Goal: Entertainment & Leisure: Consume media (video, audio)

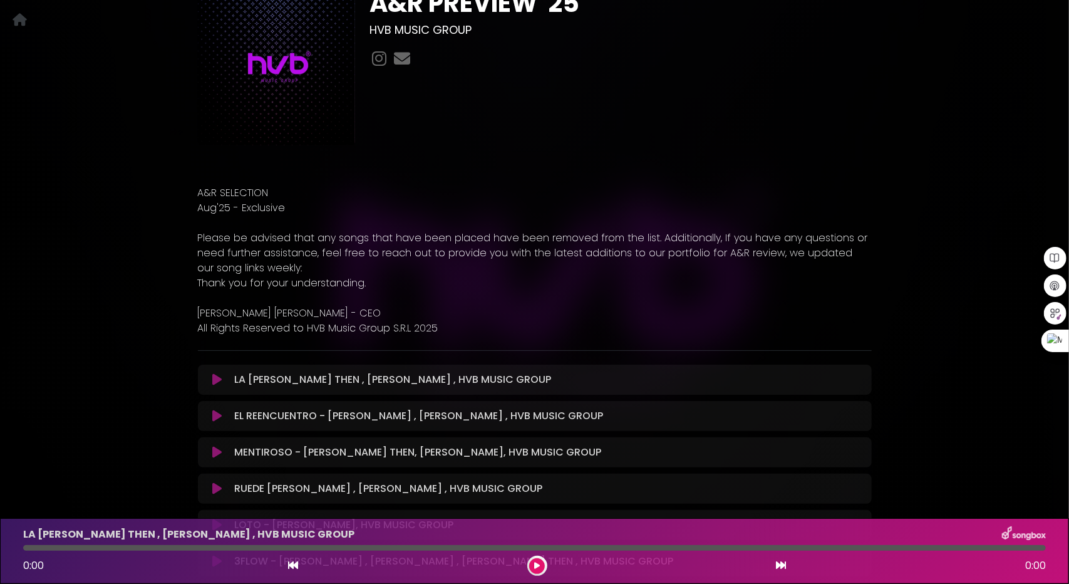
scroll to position [125, 0]
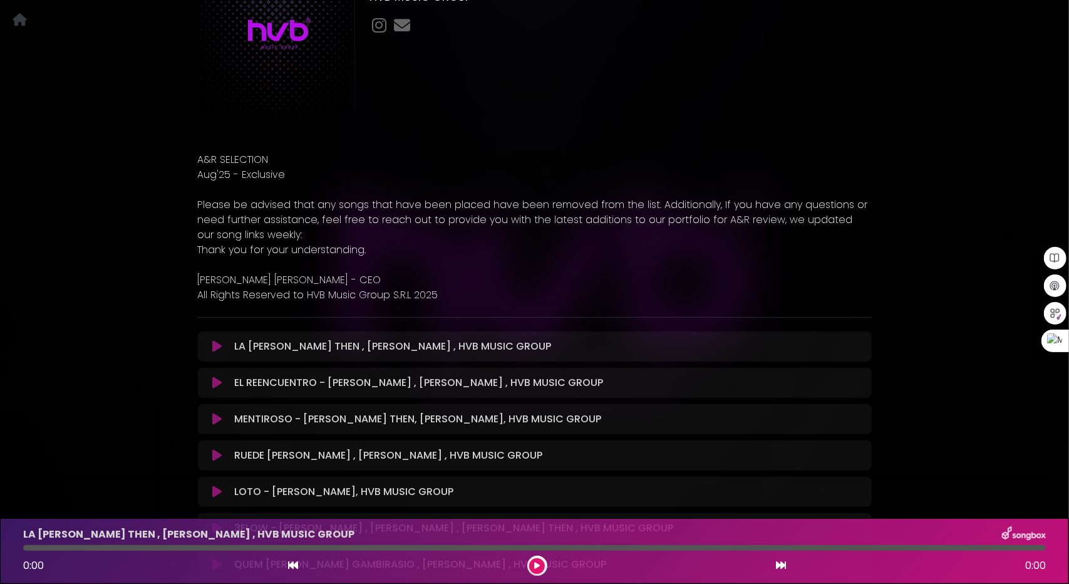
click at [218, 344] on icon at bounding box center [216, 346] width 9 height 13
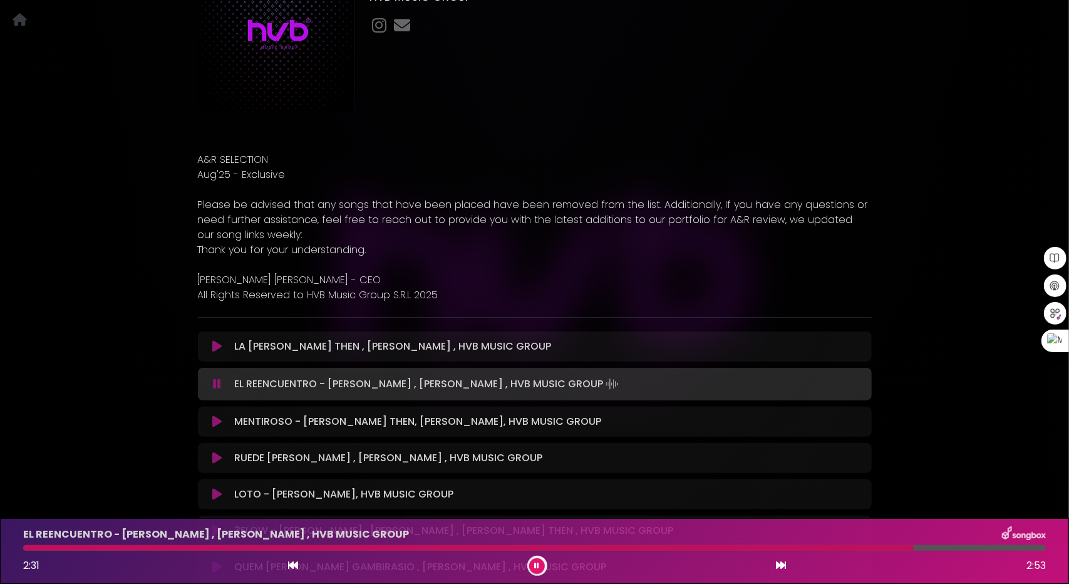
click at [536, 564] on icon at bounding box center [537, 566] width 5 height 8
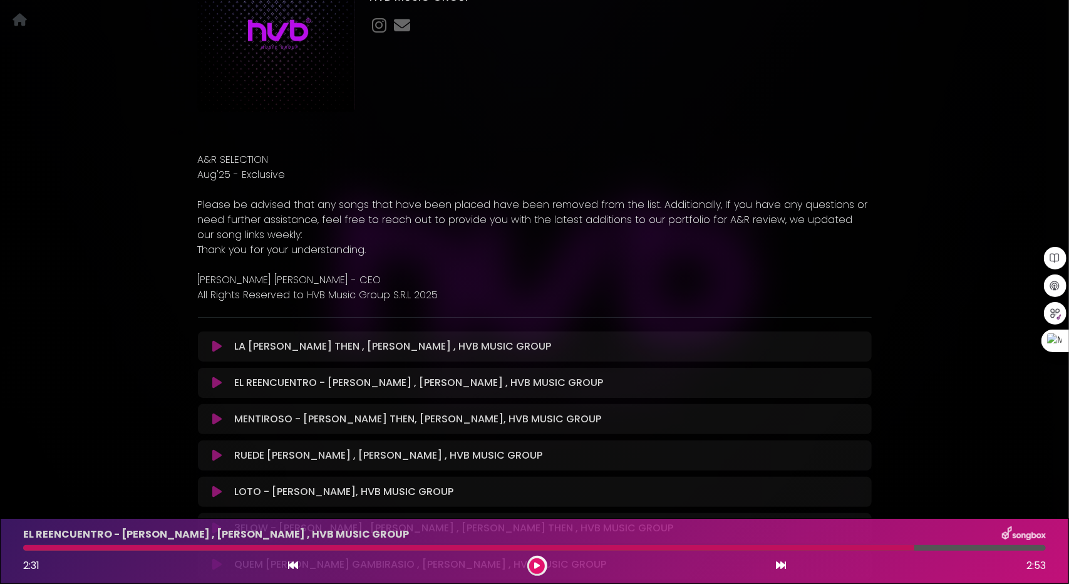
click at [539, 564] on icon at bounding box center [537, 566] width 6 height 8
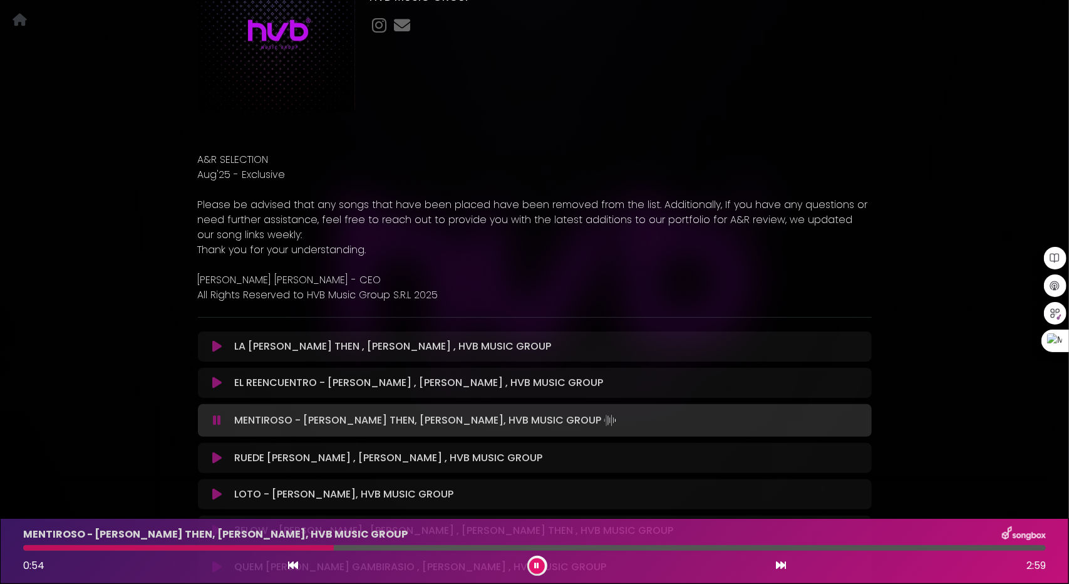
click at [538, 560] on button at bounding box center [537, 566] width 16 height 16
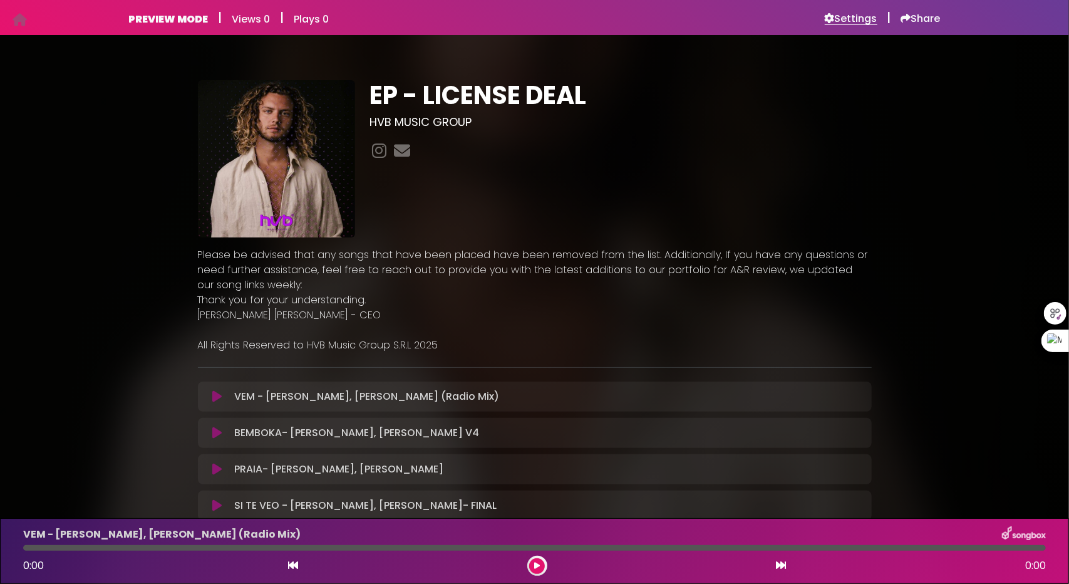
click at [856, 18] on h6 "Settings" at bounding box center [851, 19] width 53 height 13
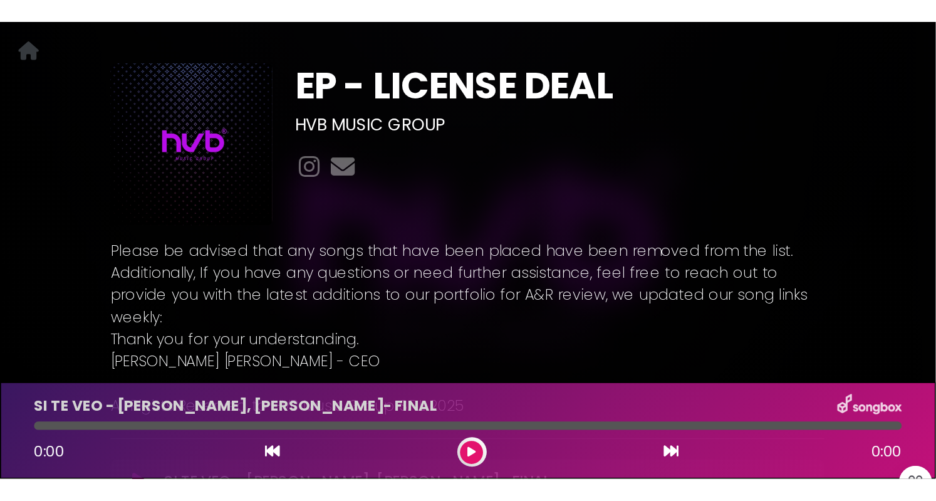
scroll to position [63, 0]
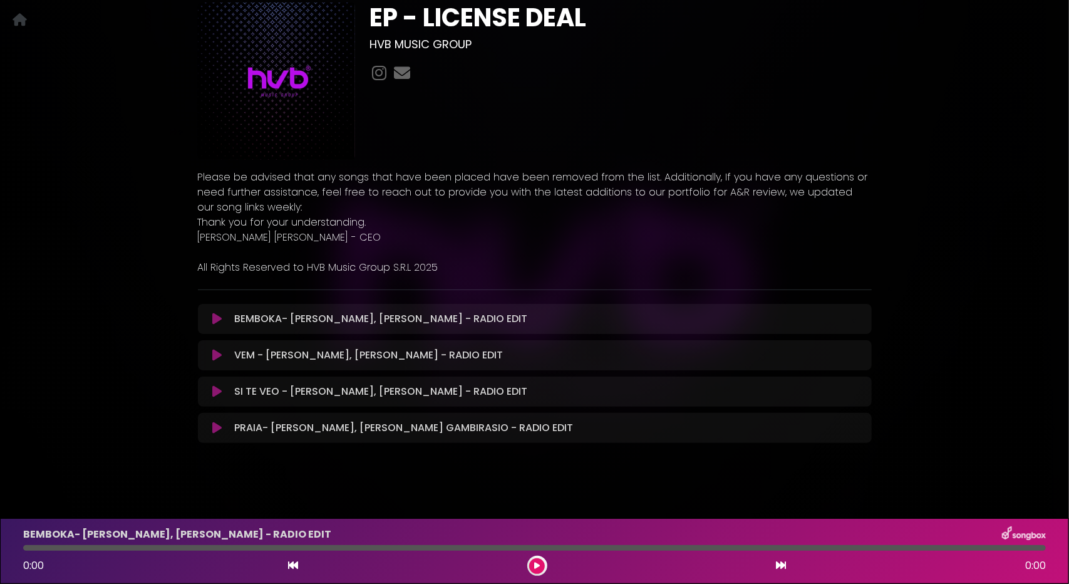
scroll to position [81, 0]
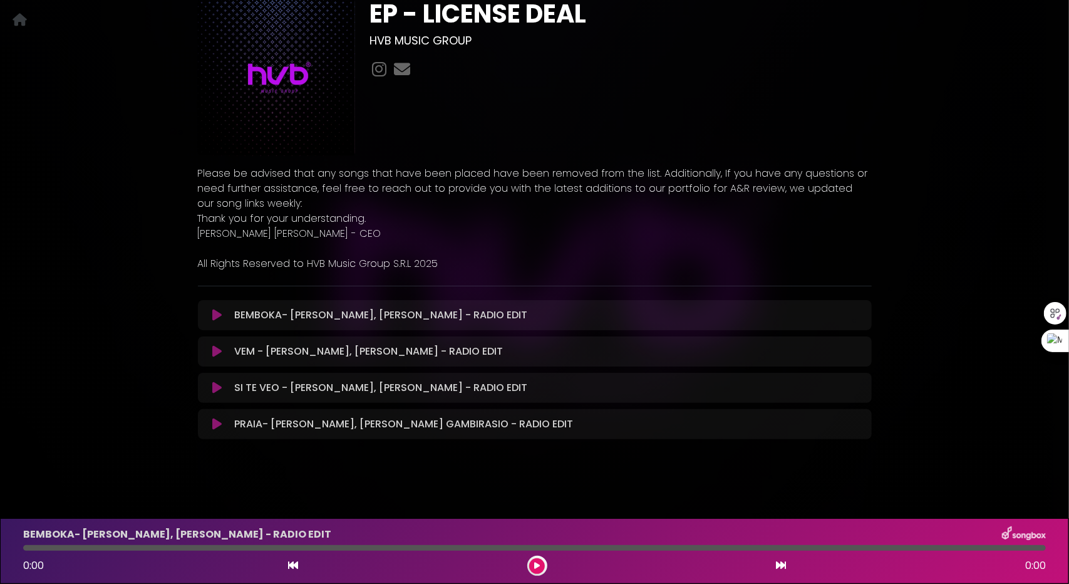
click at [216, 314] on icon at bounding box center [216, 315] width 9 height 13
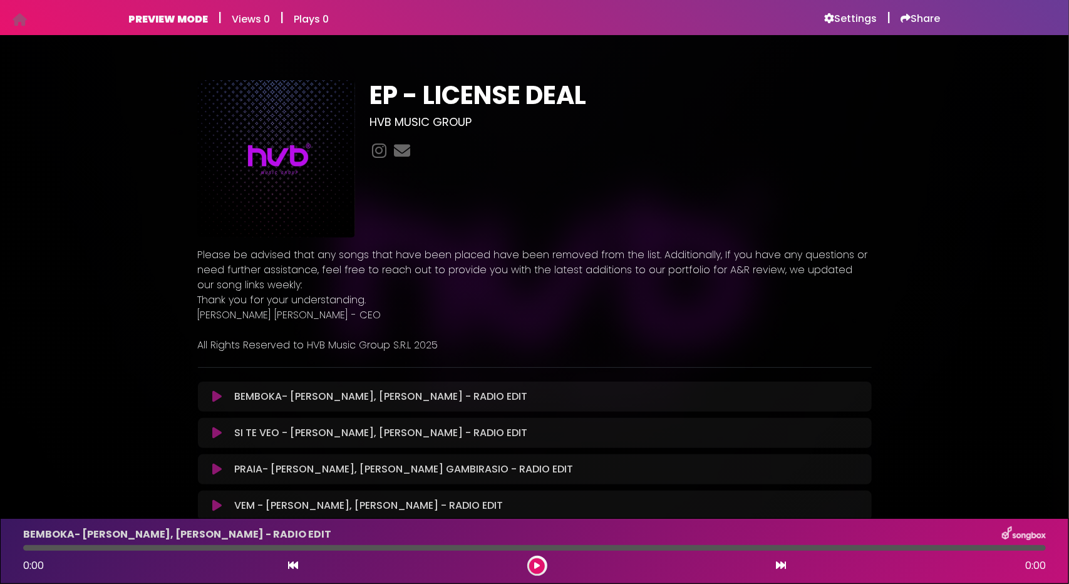
click at [221, 396] on icon at bounding box center [216, 396] width 9 height 13
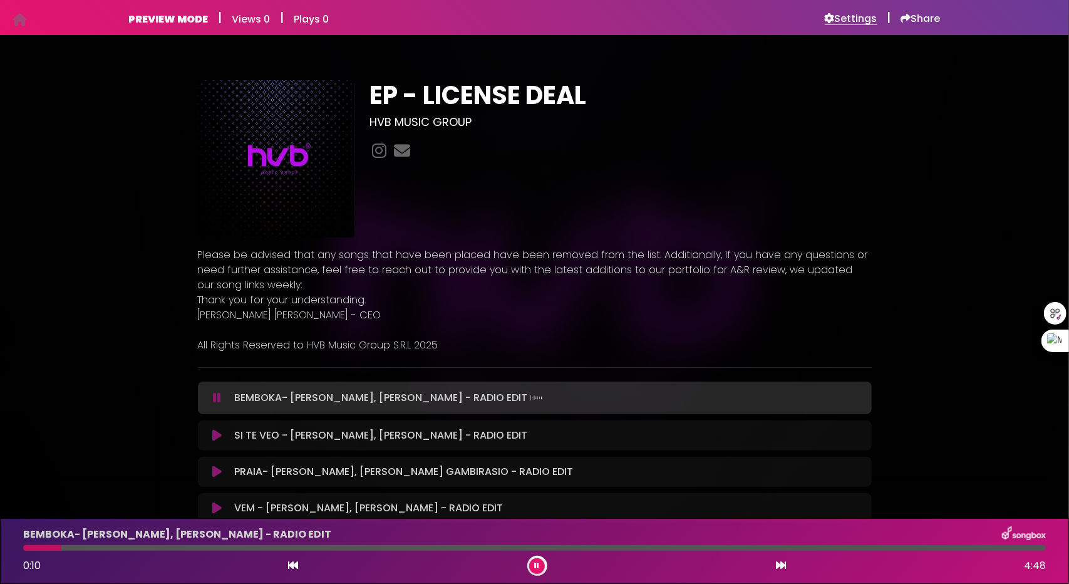
click at [858, 24] on h6 "Settings" at bounding box center [851, 19] width 53 height 13
click at [722, 531] on div "BEMBOKA- [PERSON_NAME], [PERSON_NAME] - RADIO EDIT" at bounding box center [535, 534] width 1038 height 16
click at [659, 566] on div "0:55 4:48" at bounding box center [535, 566] width 1038 height 20
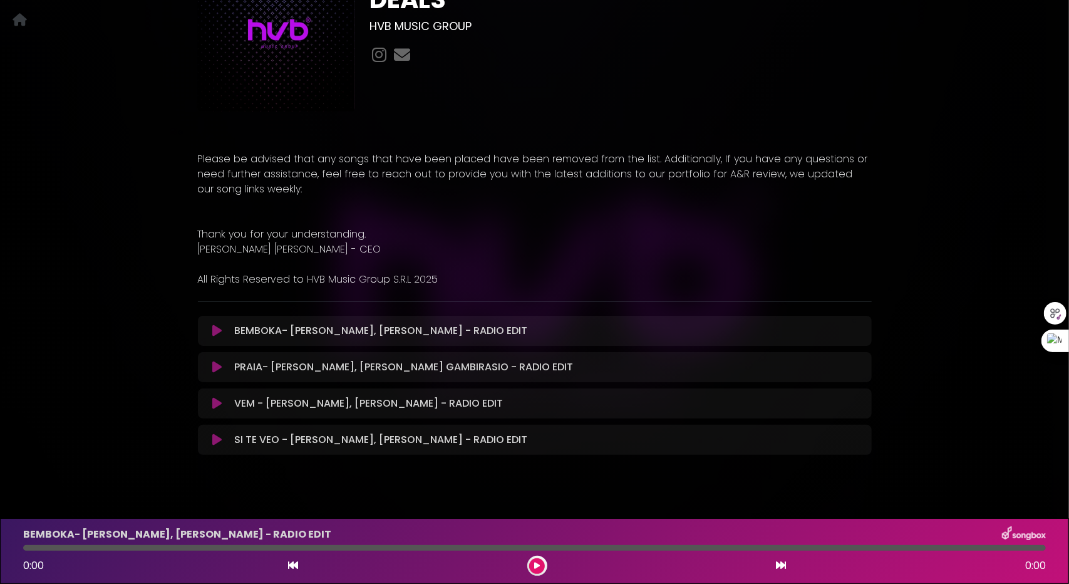
scroll to position [142, 0]
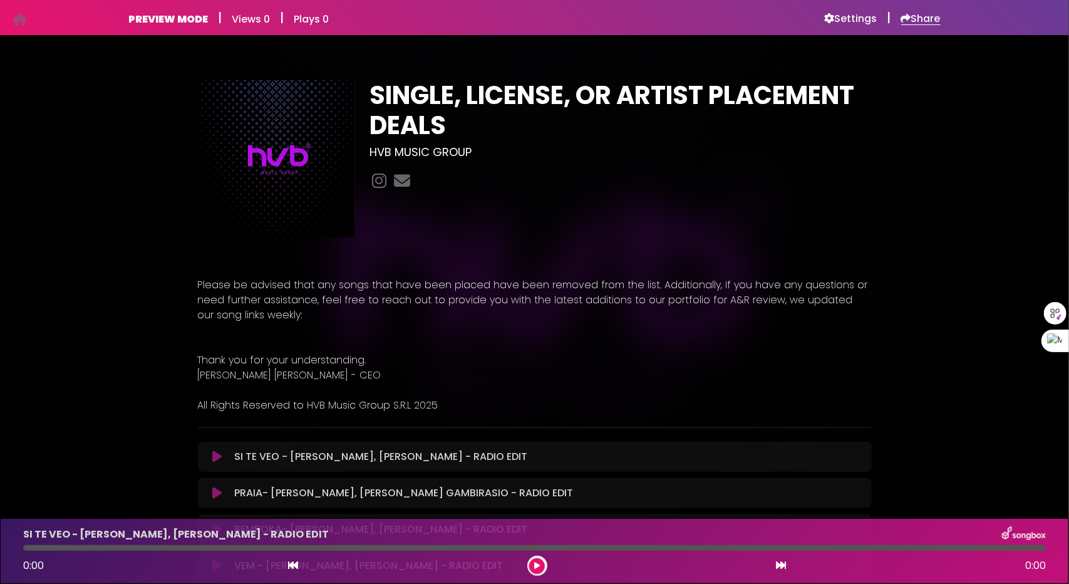
click at [918, 14] on h6 "Share" at bounding box center [921, 19] width 39 height 13
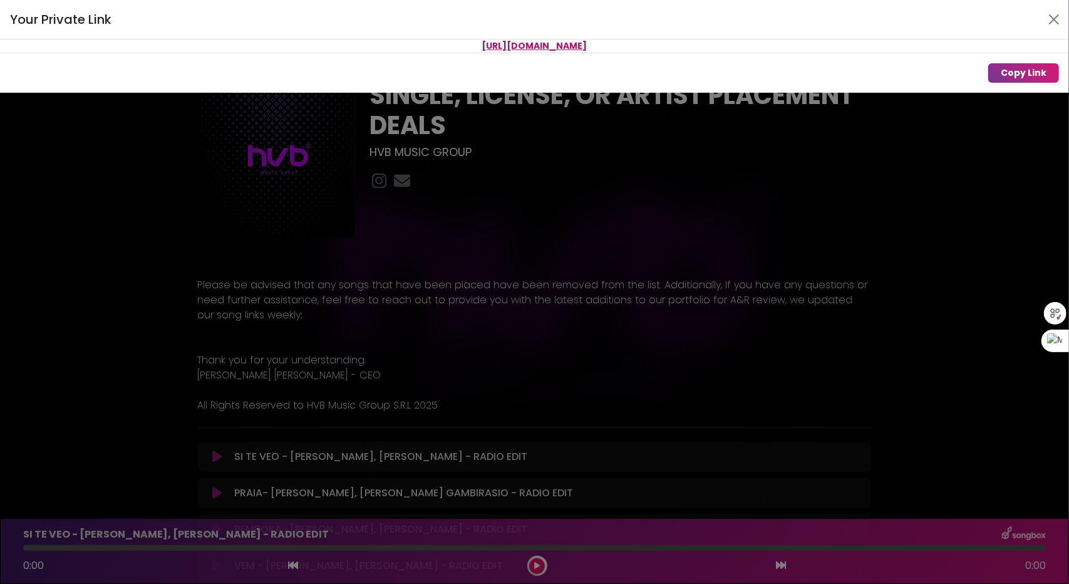
drag, startPoint x: 609, startPoint y: 44, endPoint x: 458, endPoint y: 45, distance: 151.0
click at [458, 45] on p "[URL][DOMAIN_NAME]" at bounding box center [534, 45] width 1069 height 13
copy span "[URL][DOMAIN_NAME]"
click at [1049, 16] on button "Close" at bounding box center [1054, 19] width 20 height 20
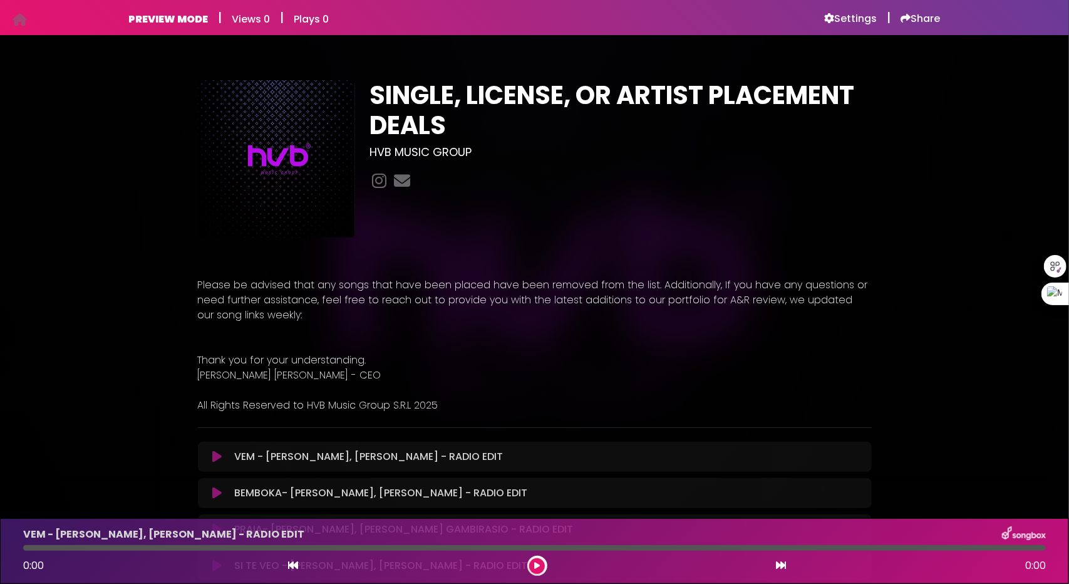
click at [757, 194] on div "SINGLE, LICENSE, OR ARTIST PLACEMENT DEALS HVB MUSIC GROUP" at bounding box center [621, 158] width 517 height 157
click at [852, 21] on h6 "Settings" at bounding box center [851, 19] width 53 height 13
click at [864, 18] on h6 "Settings" at bounding box center [851, 19] width 53 height 13
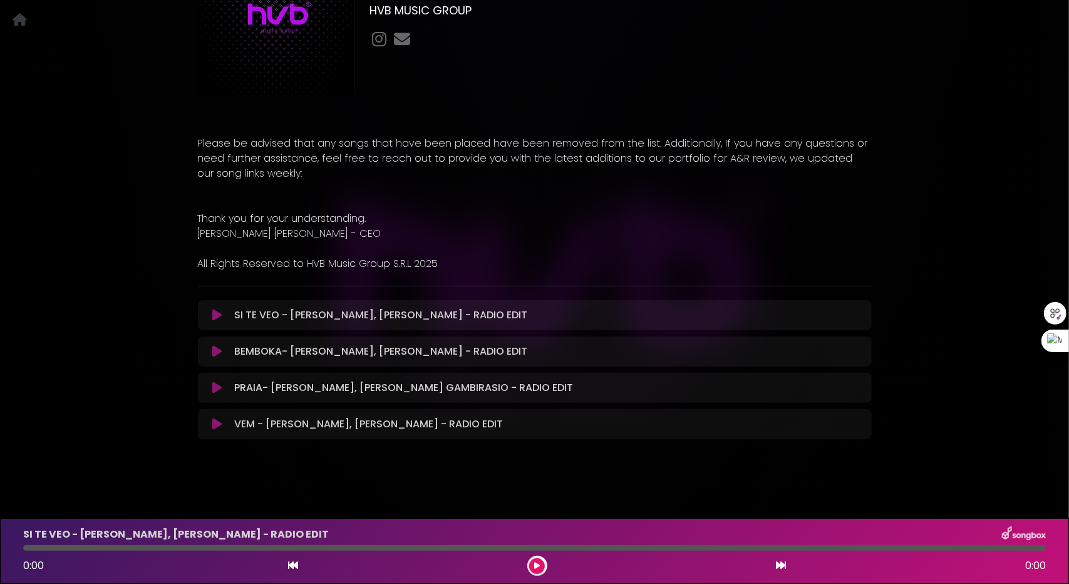
scroll to position [79, 0]
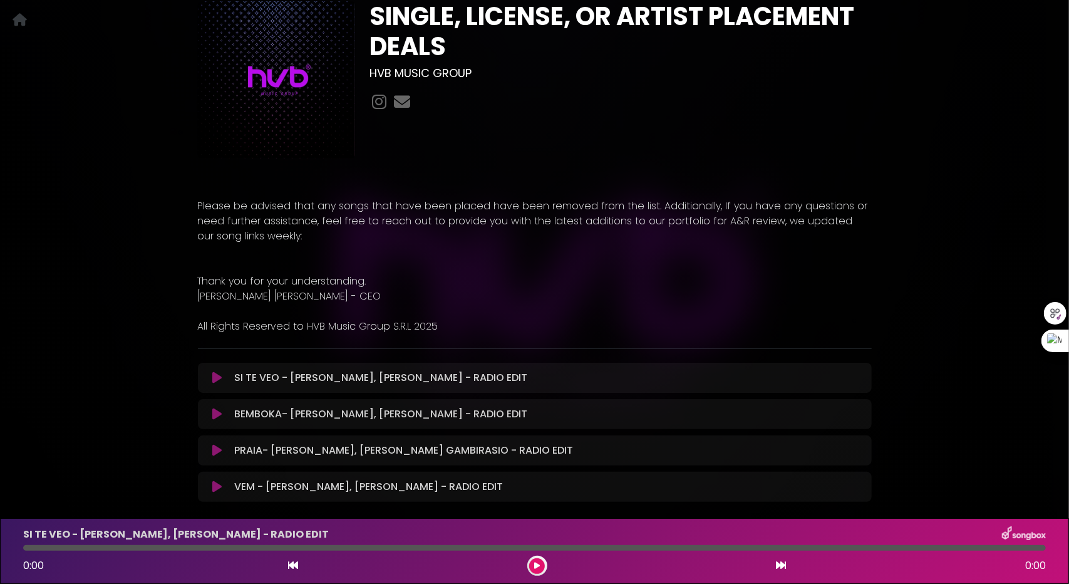
click at [211, 375] on button at bounding box center [217, 378] width 24 height 13
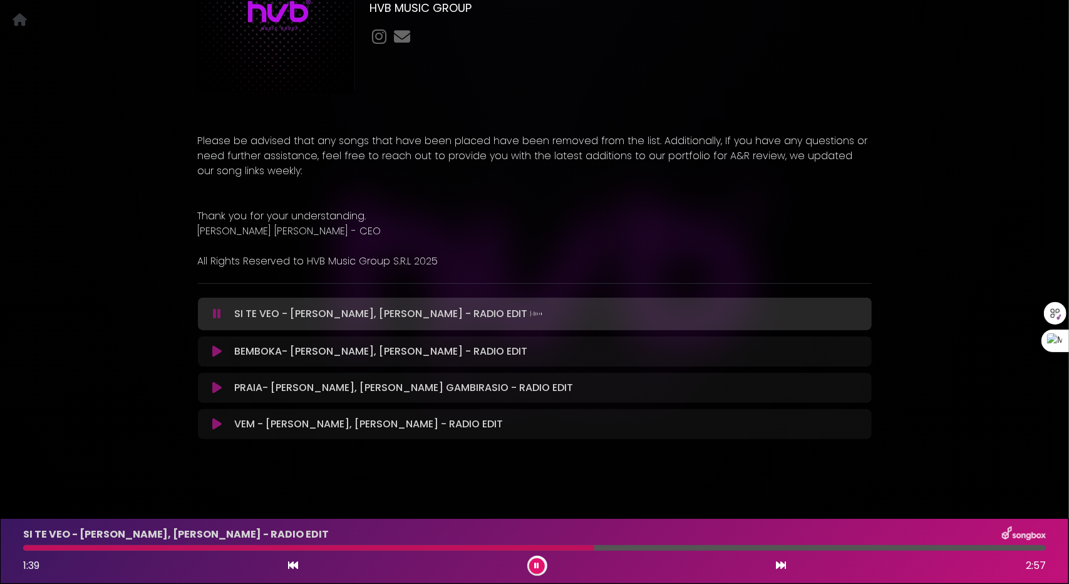
scroll to position [0, 0]
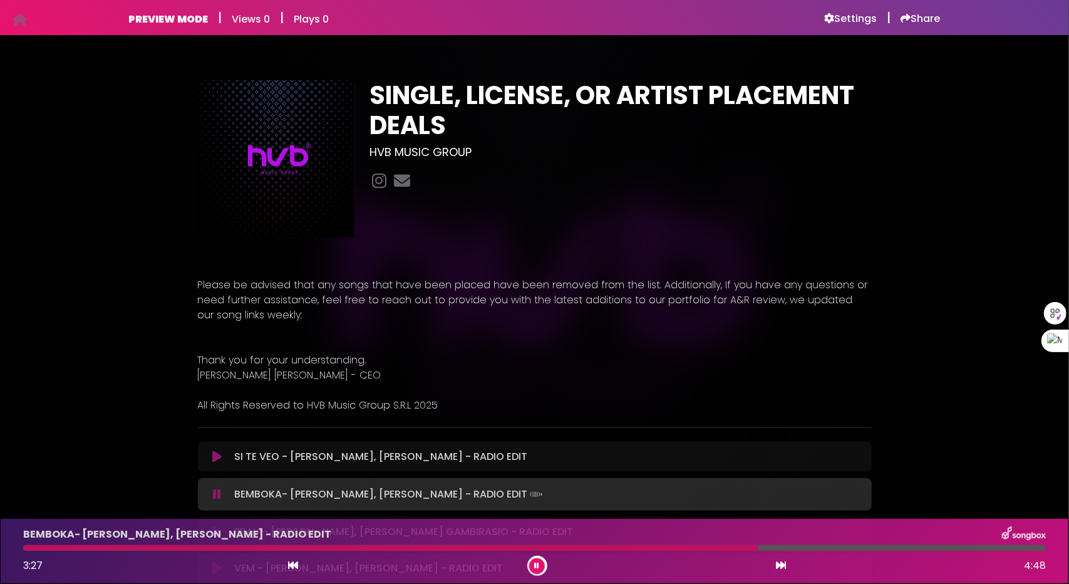
click at [540, 567] on button at bounding box center [537, 566] width 16 height 16
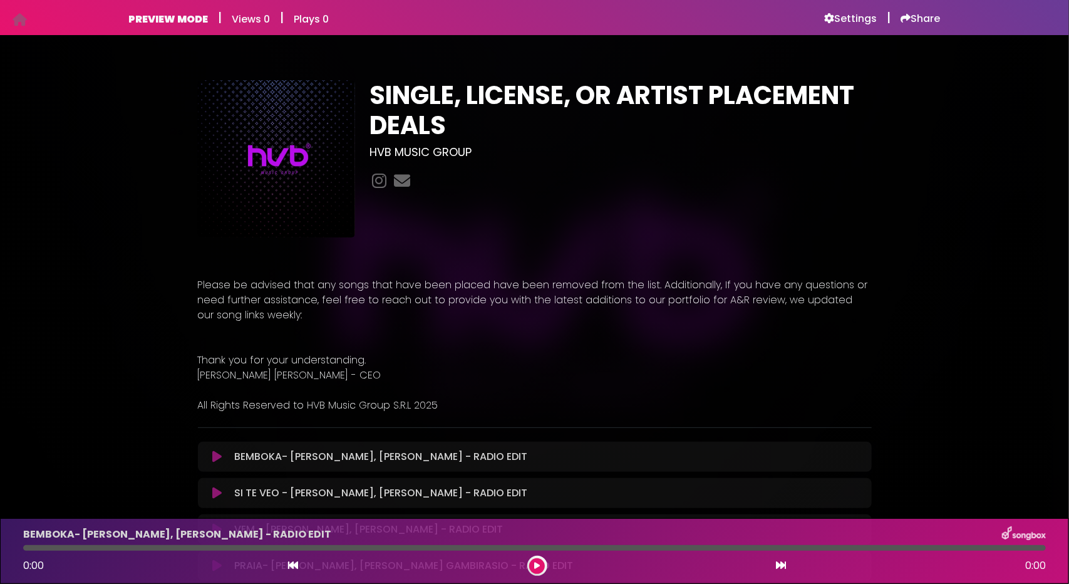
drag, startPoint x: 0, startPoint y: 0, endPoint x: 214, endPoint y: 452, distance: 499.9
click at [214, 452] on icon at bounding box center [216, 456] width 9 height 13
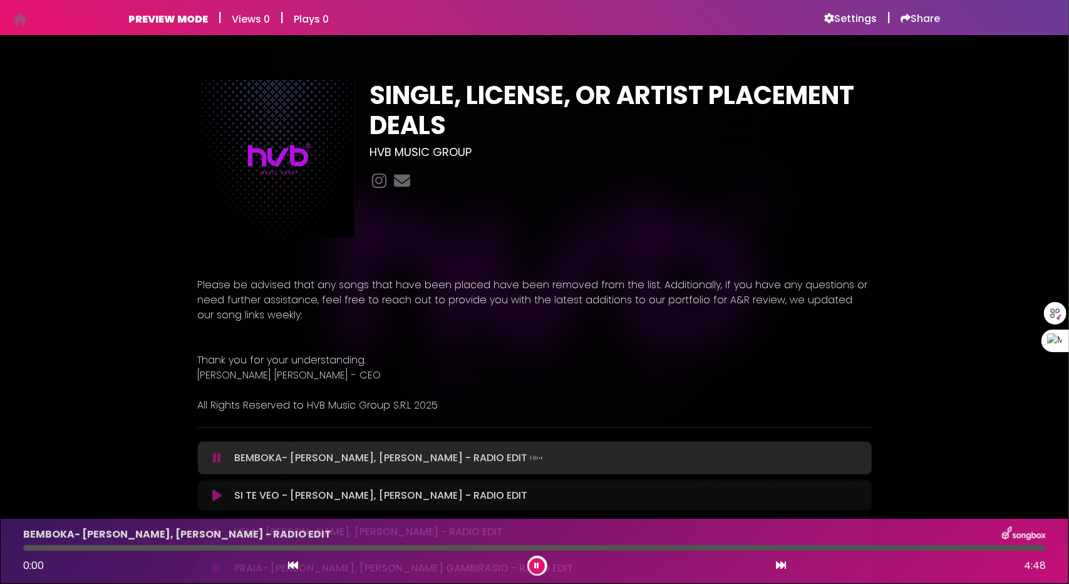
click at [217, 458] on icon at bounding box center [217, 458] width 8 height 13
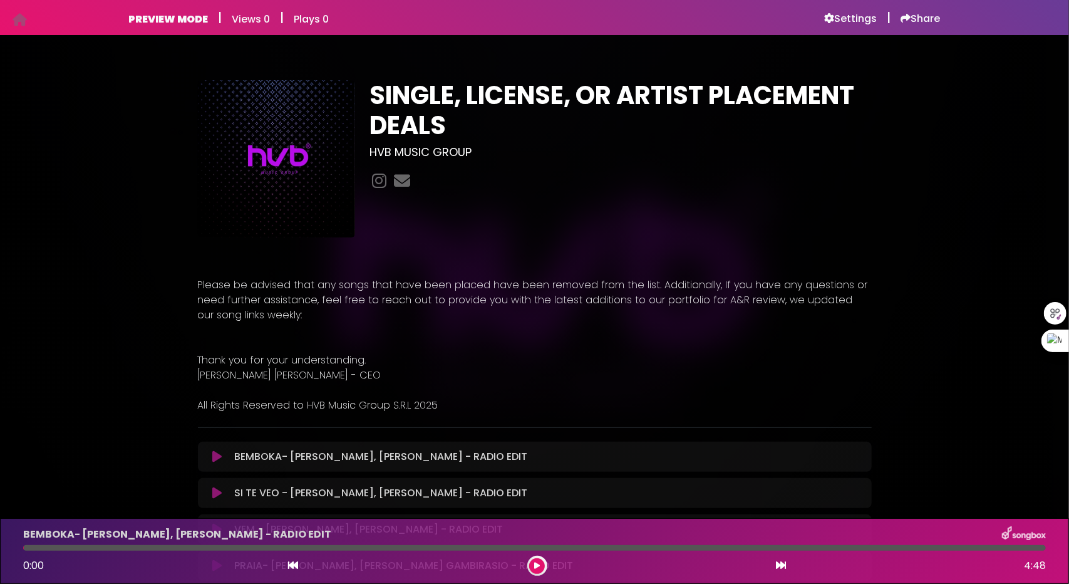
click at [216, 458] on icon at bounding box center [216, 456] width 9 height 13
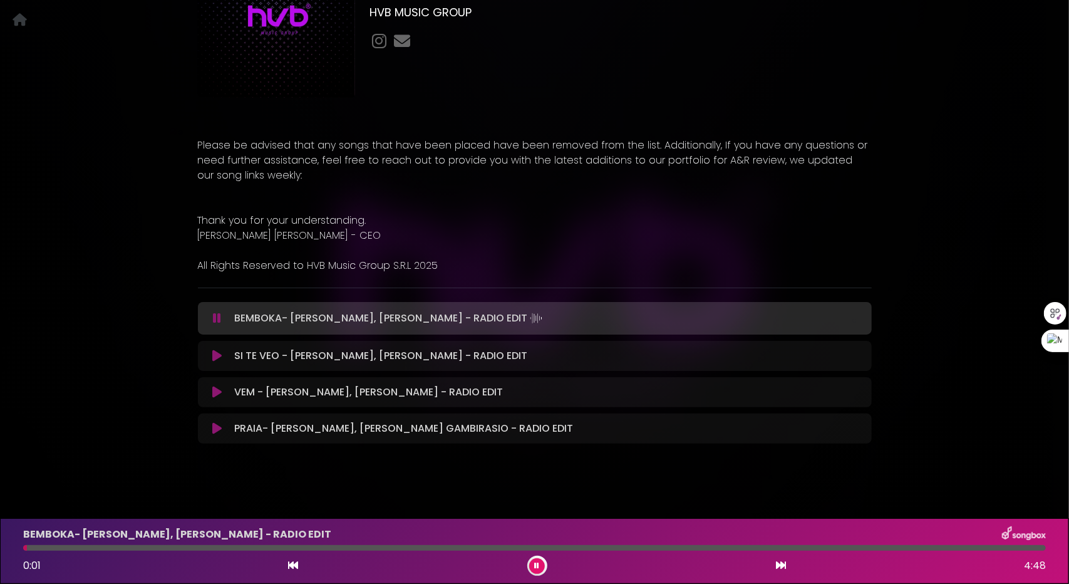
scroll to position [144, 0]
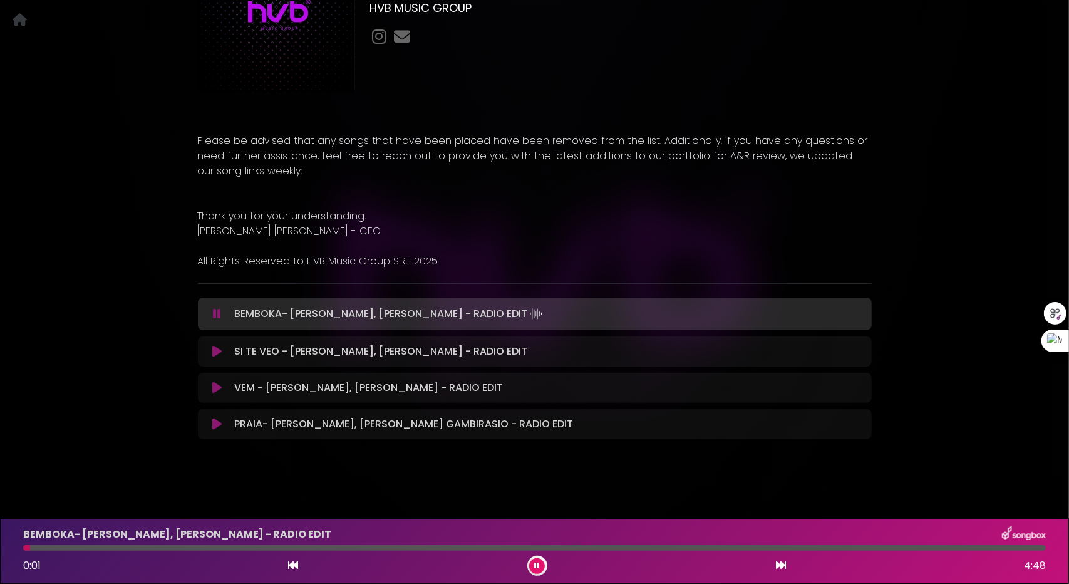
click at [223, 392] on button at bounding box center [217, 388] width 24 height 13
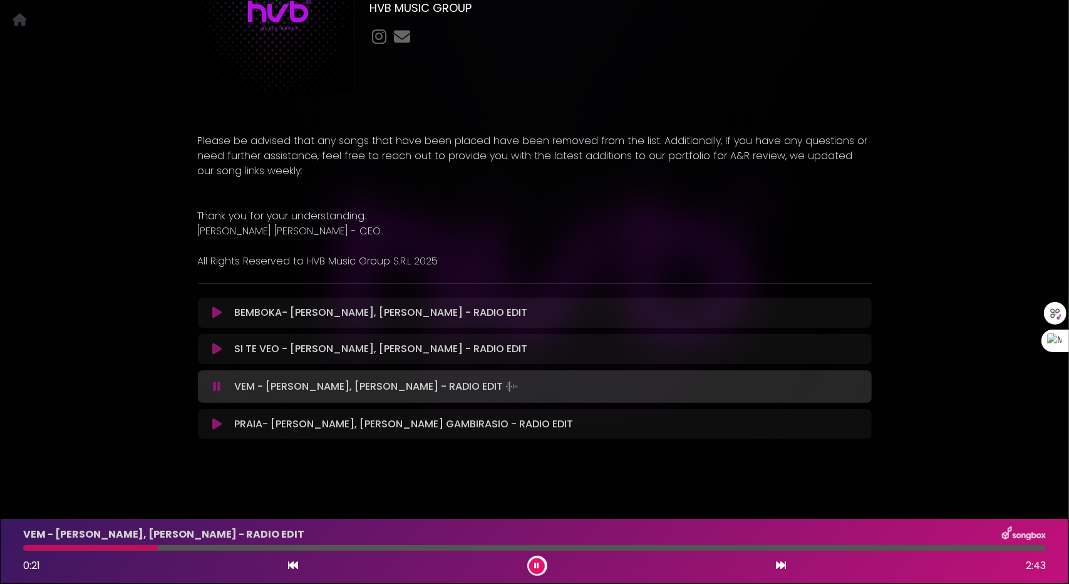
click at [216, 426] on icon at bounding box center [216, 424] width 9 height 13
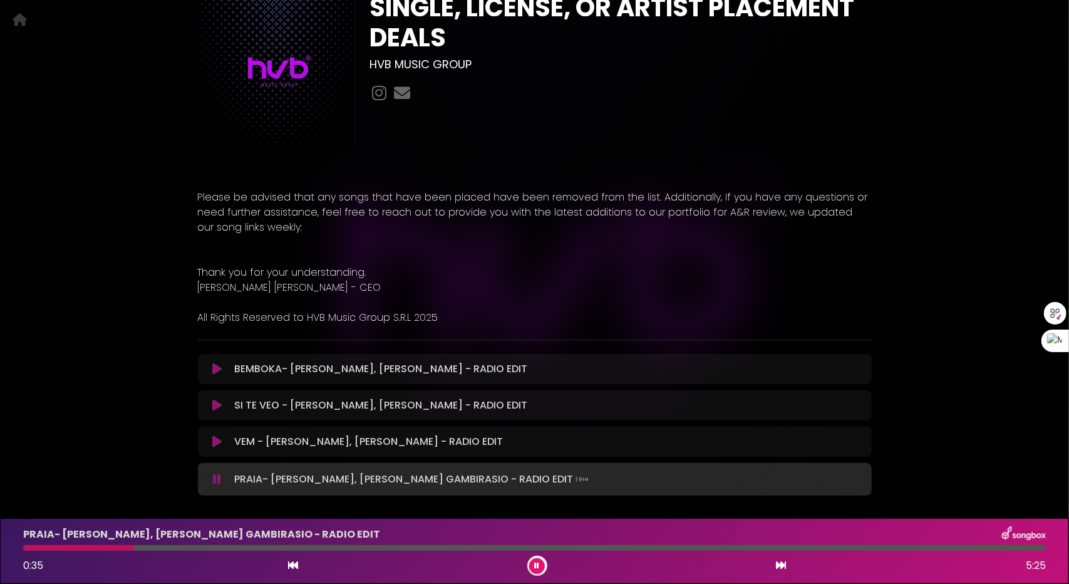
scroll to position [0, 0]
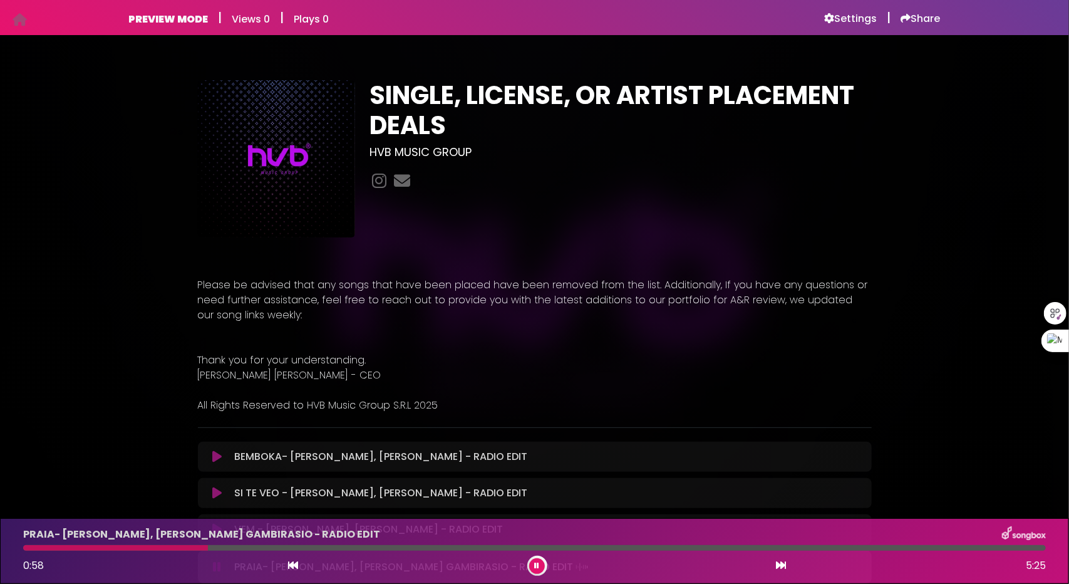
click at [536, 563] on icon at bounding box center [537, 566] width 5 height 8
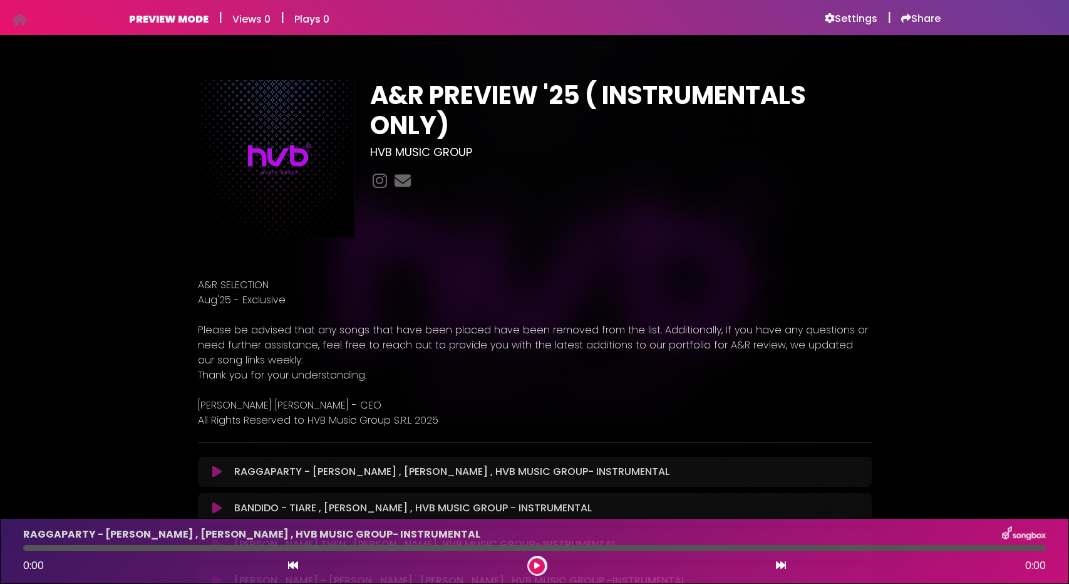
click at [838, 21] on h6 "Settings" at bounding box center [851, 19] width 53 height 13
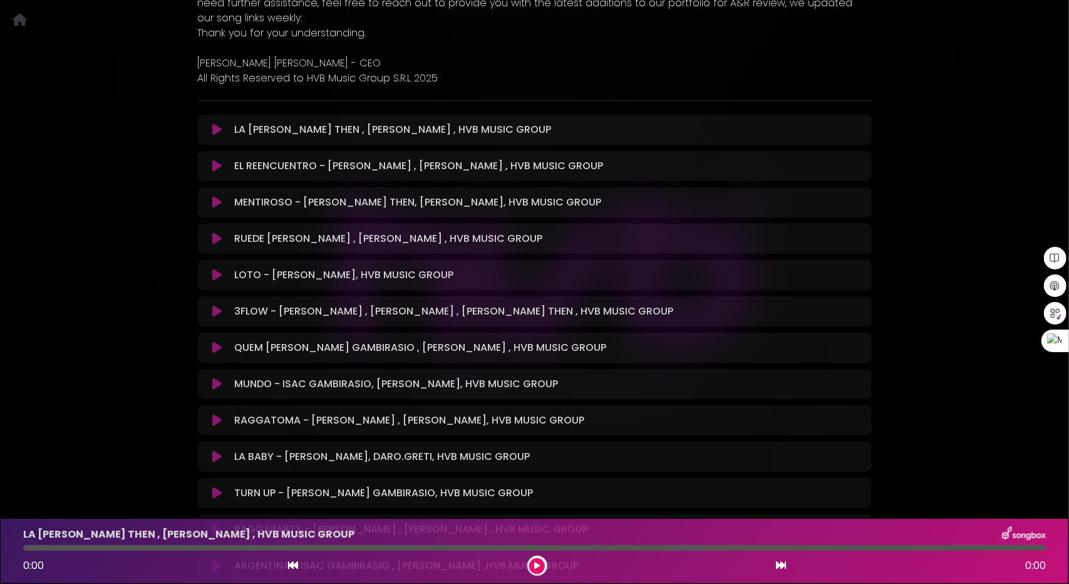
scroll to position [313, 0]
